Goal: Transaction & Acquisition: Subscribe to service/newsletter

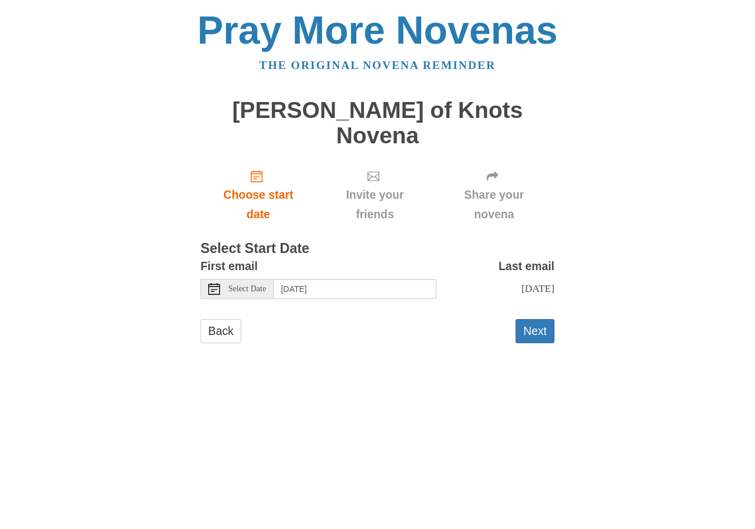
click at [266, 285] on span "Select Date" at bounding box center [247, 289] width 38 height 8
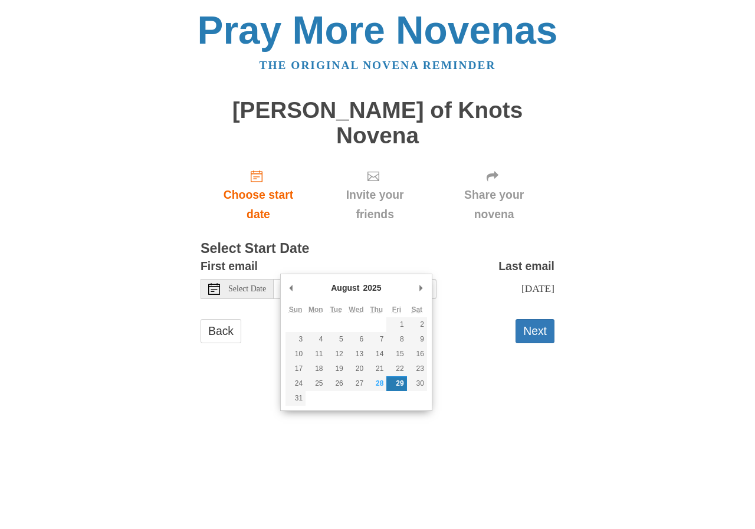
click at [611, 308] on div "Pray More Novenas The original novena reminder Mary Undoer of Knots Novena Choo…" at bounding box center [377, 188] width 690 height 377
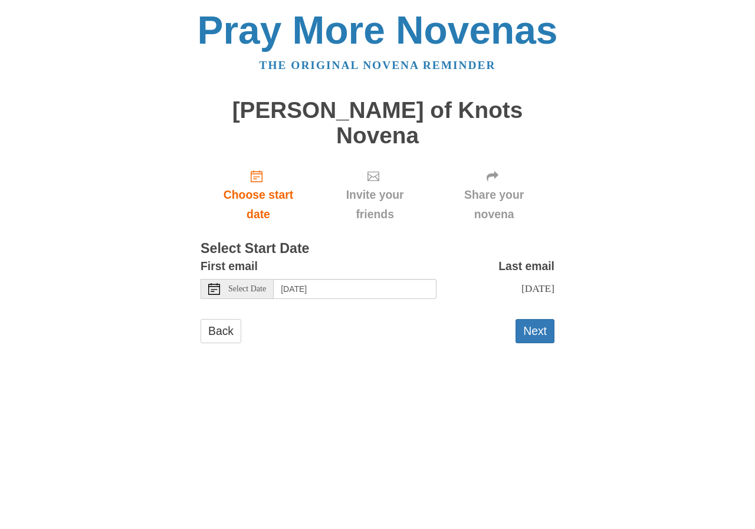
click at [265, 285] on span "Select Date" at bounding box center [247, 289] width 38 height 8
click at [529, 319] on button "Next" at bounding box center [534, 331] width 39 height 24
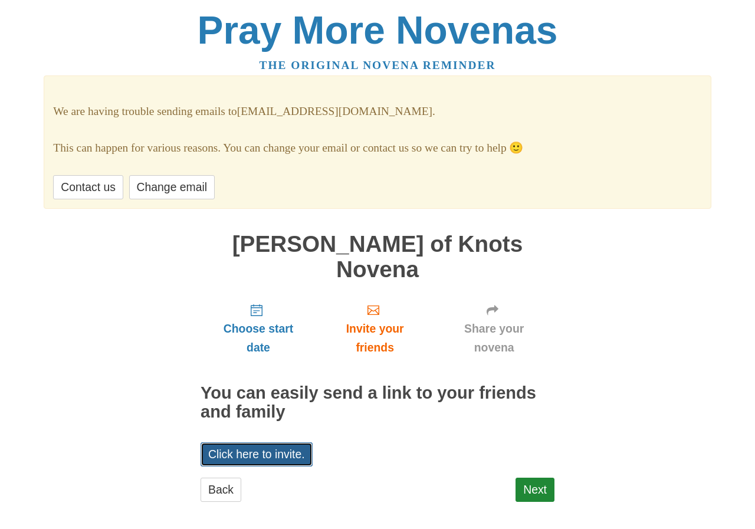
click at [262, 442] on link "Click here to invite." at bounding box center [257, 454] width 112 height 24
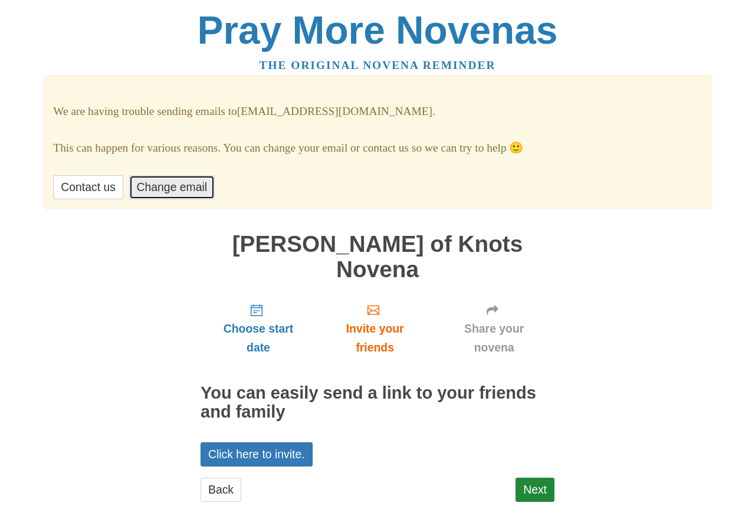
click at [187, 185] on link "Change email" at bounding box center [172, 187] width 86 height 24
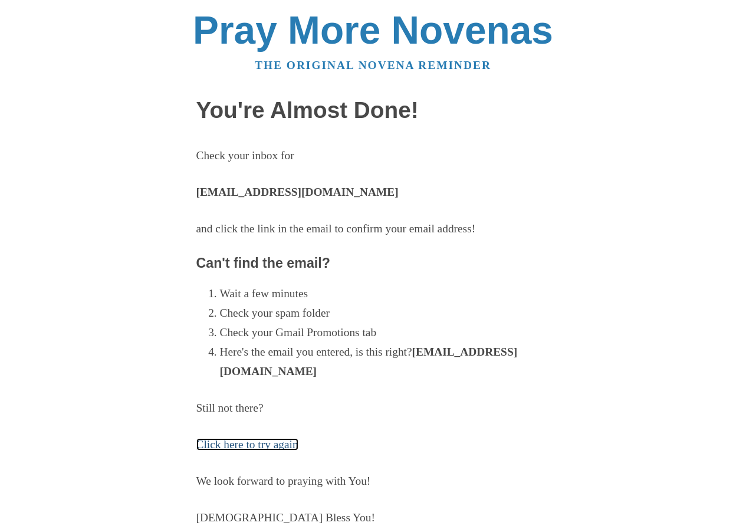
click at [240, 446] on link "Click here to try again" at bounding box center [247, 444] width 102 height 12
click at [241, 446] on link "Click here to try again" at bounding box center [247, 444] width 102 height 12
click at [235, 444] on link "Click here to try again" at bounding box center [247, 444] width 102 height 12
click at [232, 446] on link "Click here to try again" at bounding box center [247, 444] width 102 height 12
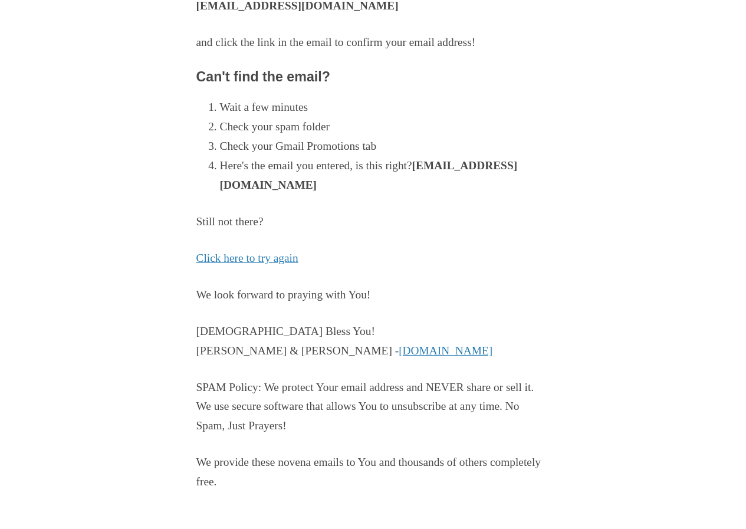
scroll to position [189, 0]
